Goal: Find specific page/section: Find specific page/section

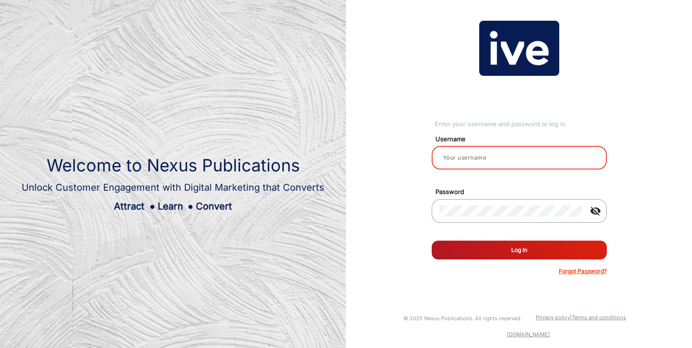
click at [468, 157] on input "email" at bounding box center [519, 157] width 160 height 11
type input "[PERSON_NAME]"
click at [499, 254] on button "Log In" at bounding box center [519, 250] width 175 height 19
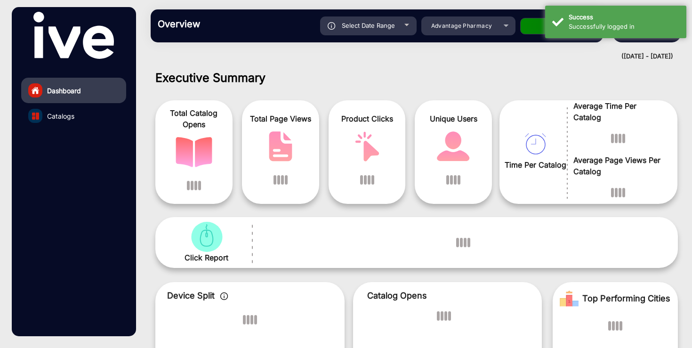
scroll to position [7, 0]
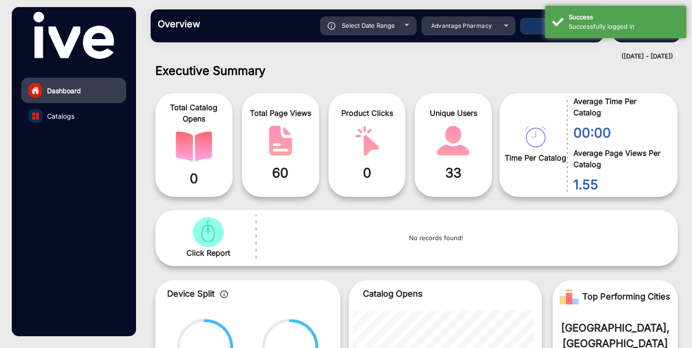
click at [362, 31] on div "Select Date Range" at bounding box center [368, 25] width 97 height 19
type input "[DATE]"
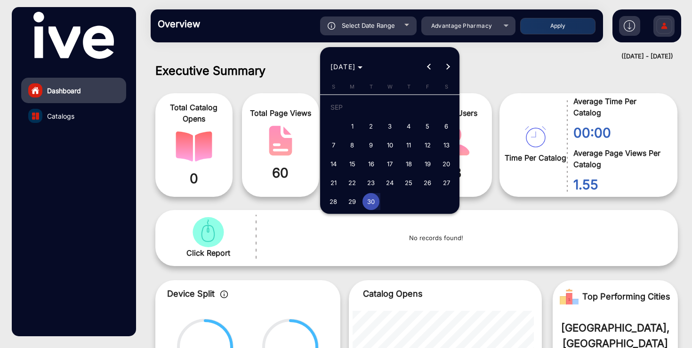
click at [412, 165] on span "18" at bounding box center [408, 163] width 17 height 17
type input "[DATE]"
click at [449, 67] on button "Next month" at bounding box center [447, 66] width 19 height 19
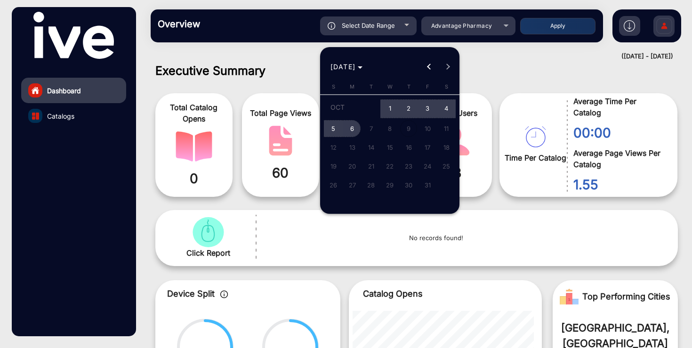
click at [350, 127] on span "6" at bounding box center [352, 128] width 17 height 17
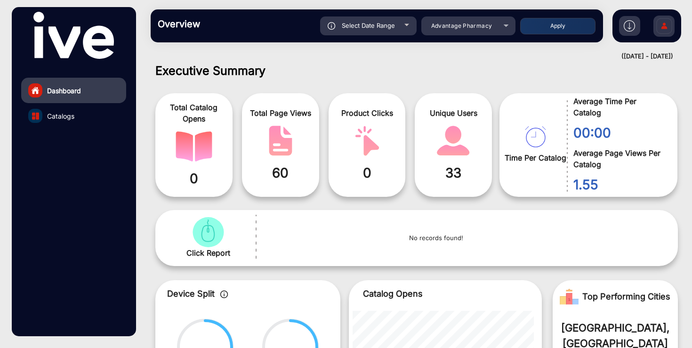
type input "[DATE]"
click at [461, 32] on mat-select "Advantage Pharmacy" at bounding box center [468, 25] width 94 height 19
click at [473, 26] on span "Advantage Pharmacy" at bounding box center [461, 25] width 61 height 7
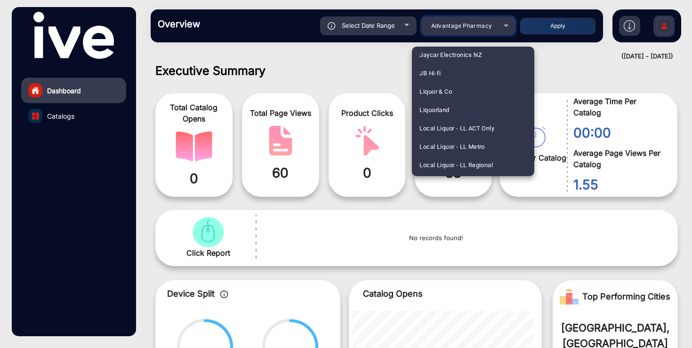
scroll to position [977, 0]
click at [451, 66] on mat-option "JB Hi-fi" at bounding box center [473, 74] width 122 height 18
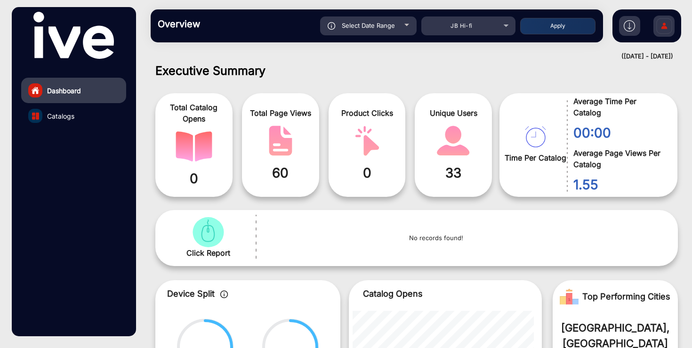
click at [567, 26] on button "Apply" at bounding box center [557, 26] width 75 height 16
type input "[DATE]"
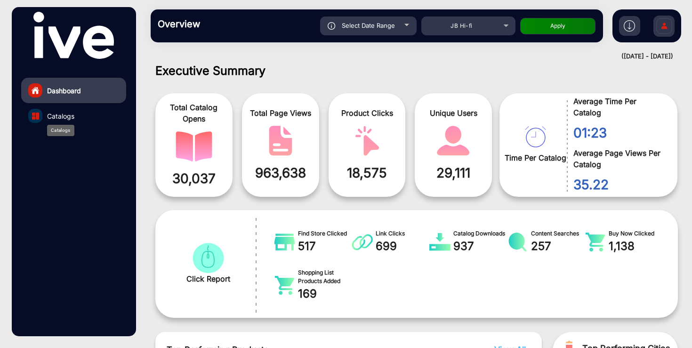
click at [74, 114] on span "Catalogs" at bounding box center [60, 116] width 27 height 10
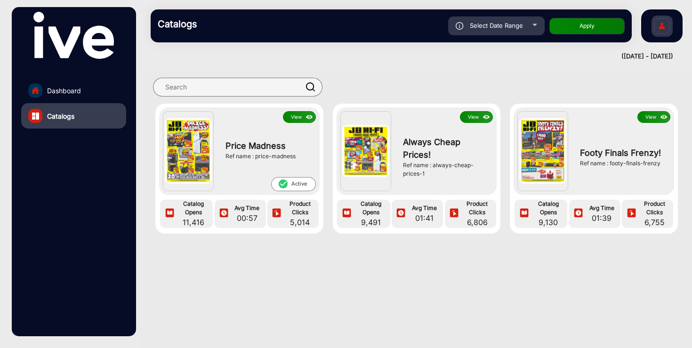
click at [293, 118] on button "View" at bounding box center [299, 117] width 33 height 12
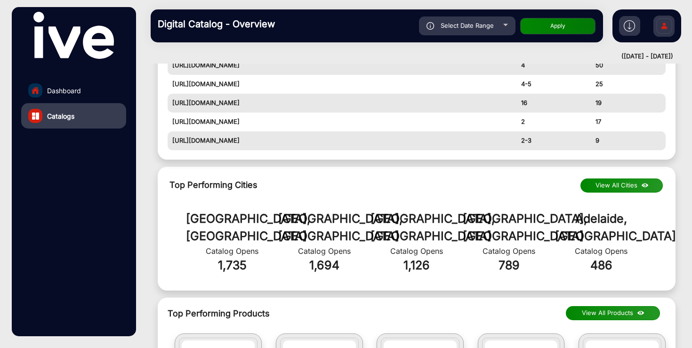
scroll to position [493, 0]
